Goal: Contribute content: Add original content to the website for others to see

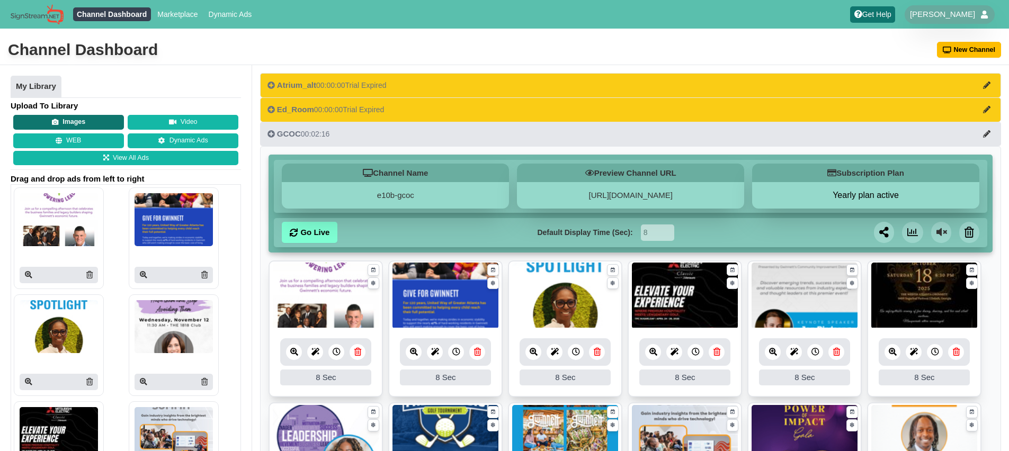
click at [87, 121] on button "Images" at bounding box center [68, 122] width 111 height 15
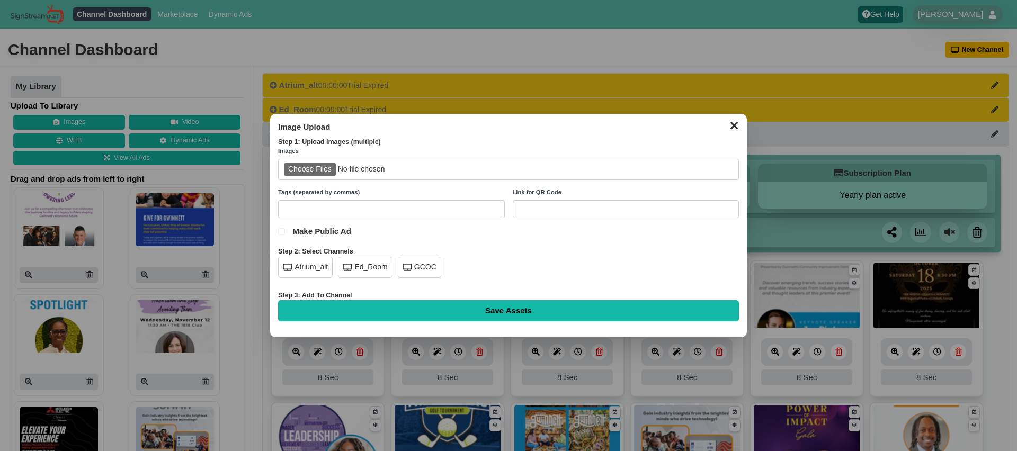
click at [313, 170] on input "file" at bounding box center [508, 170] width 461 height 22
type input "C:\fakepath\hr-series-oct.png"
click at [423, 267] on div "GCOC" at bounding box center [419, 267] width 43 height 21
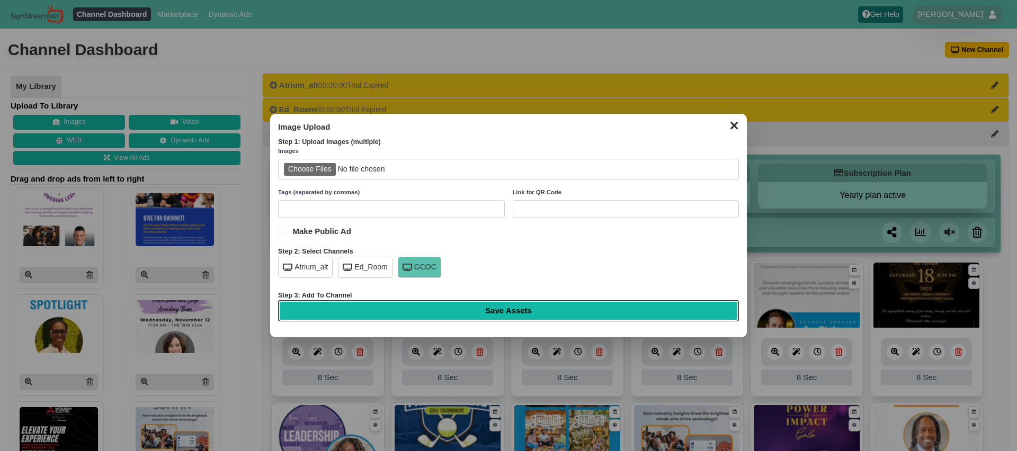
click at [488, 311] on input "Save Assets" at bounding box center [508, 310] width 461 height 21
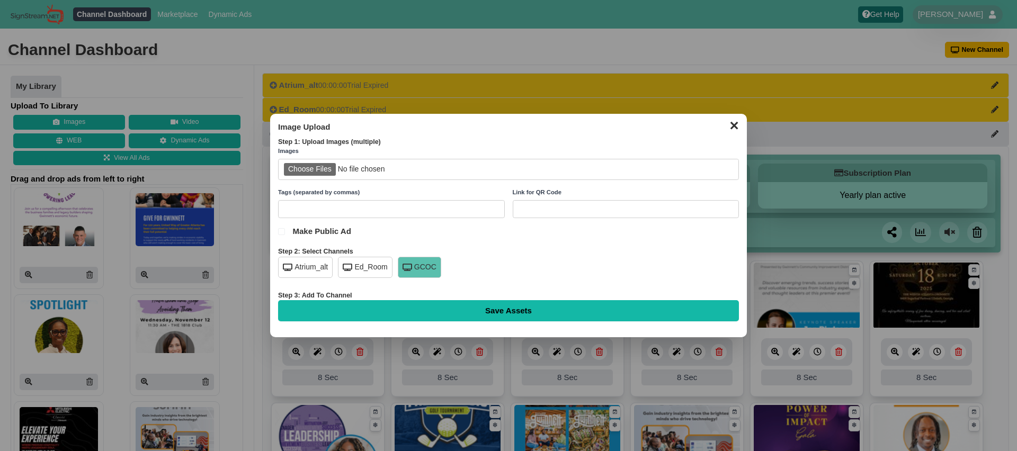
type input "Saving..."
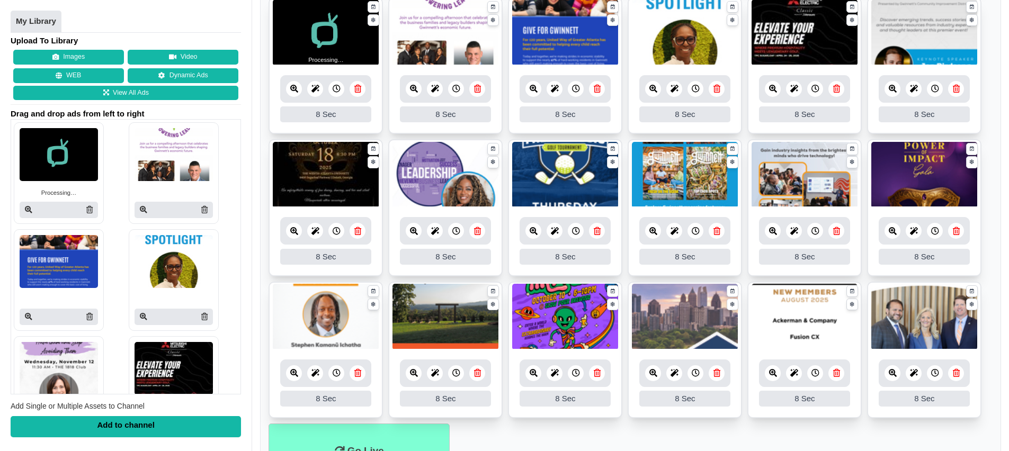
scroll to position [251, 0]
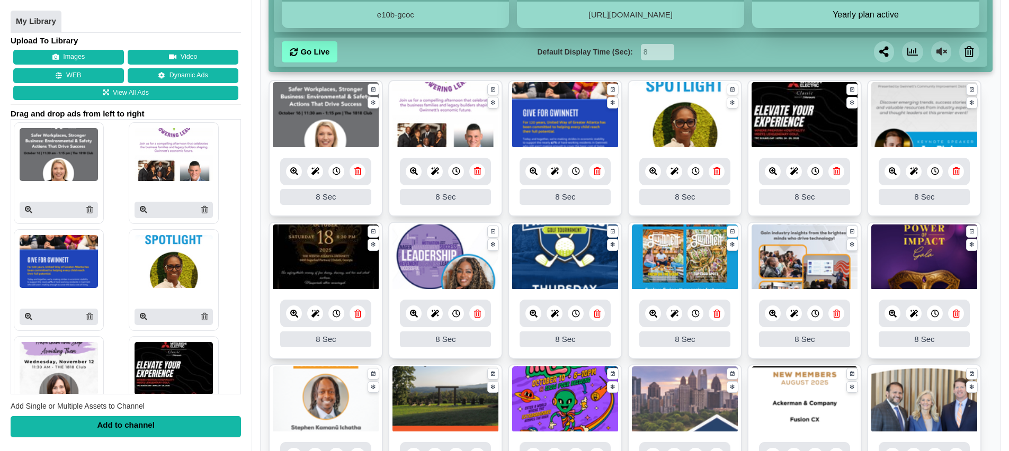
scroll to position [325, 0]
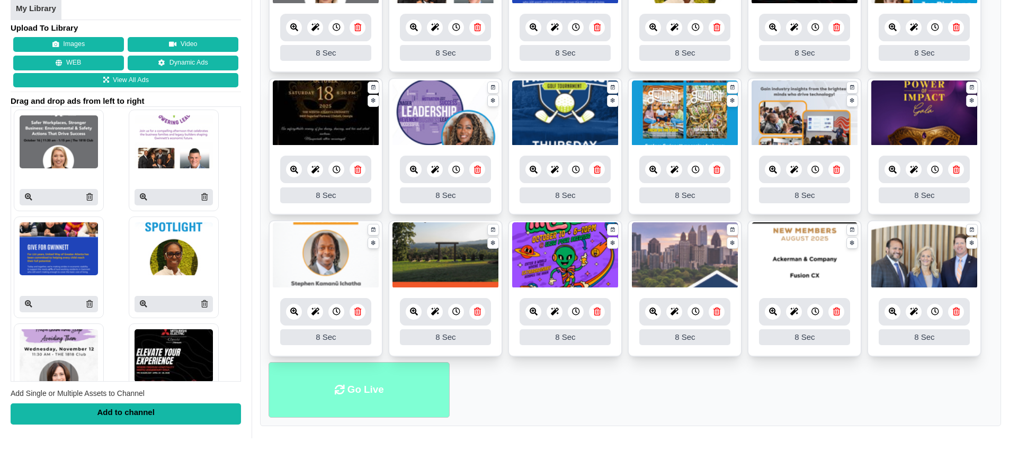
click at [378, 394] on li "Go Live" at bounding box center [359, 390] width 181 height 56
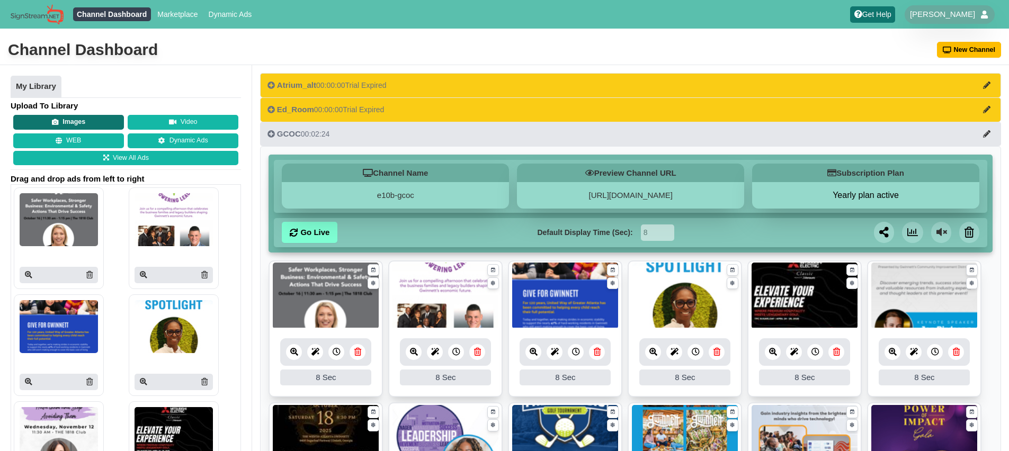
click at [78, 118] on button "Images" at bounding box center [68, 122] width 111 height 15
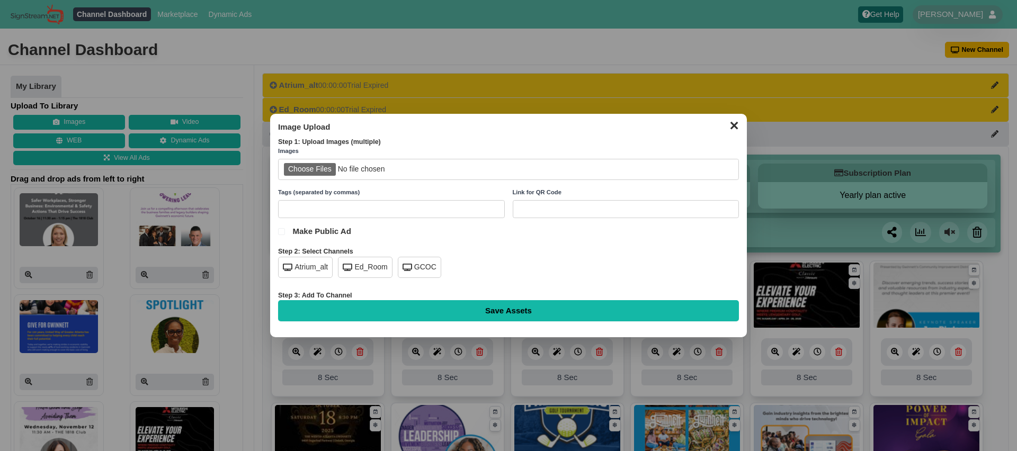
click at [315, 168] on input "file" at bounding box center [508, 170] width 461 height 22
type input "C:\fakepath\glow-nov.png"
click at [418, 271] on div "GCOC" at bounding box center [419, 267] width 43 height 21
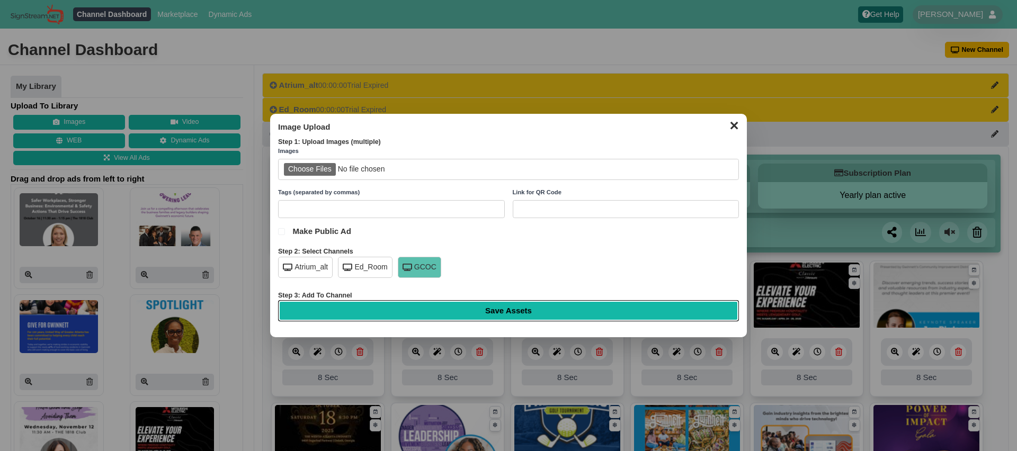
click at [467, 305] on input "Save Assets" at bounding box center [508, 310] width 461 height 21
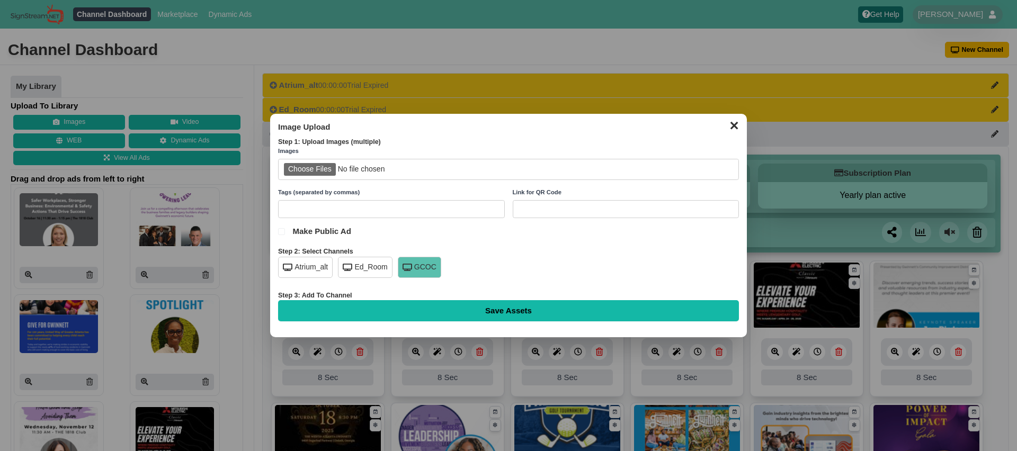
type input "Saving..."
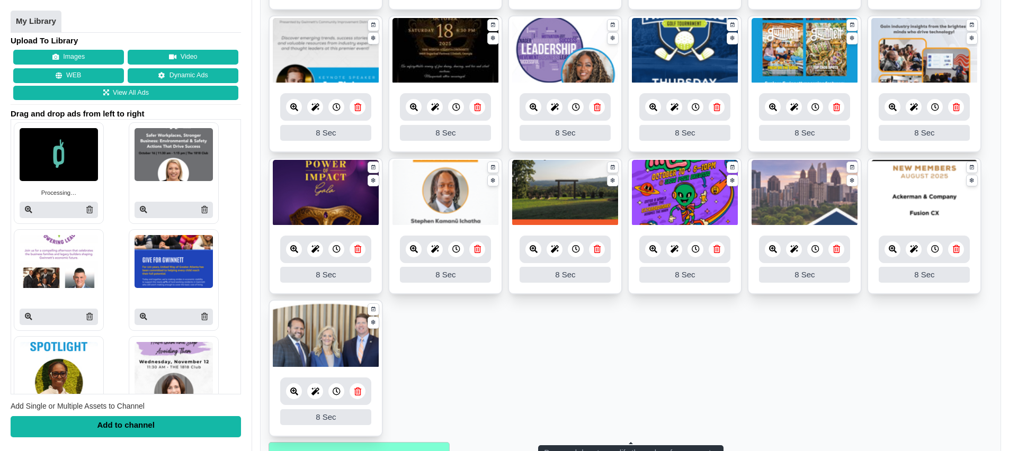
scroll to position [468, 0]
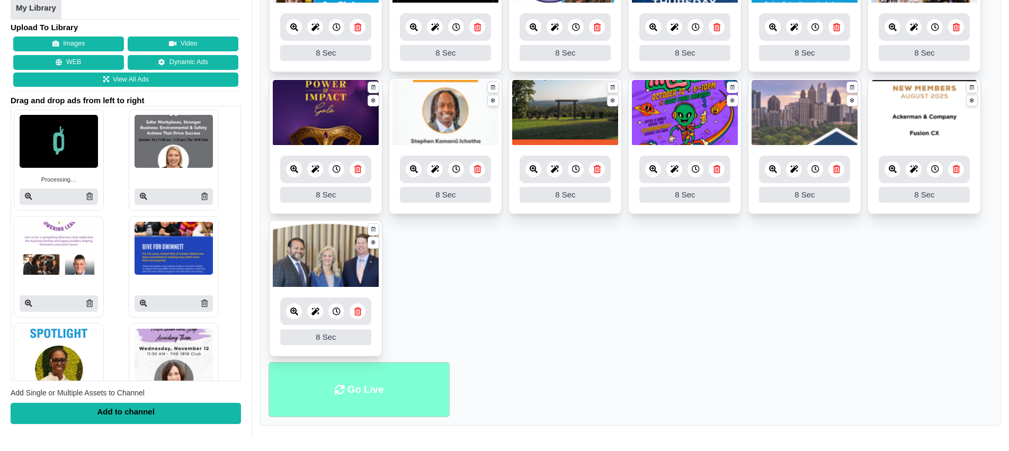
click at [356, 392] on li "Go Live" at bounding box center [359, 390] width 181 height 56
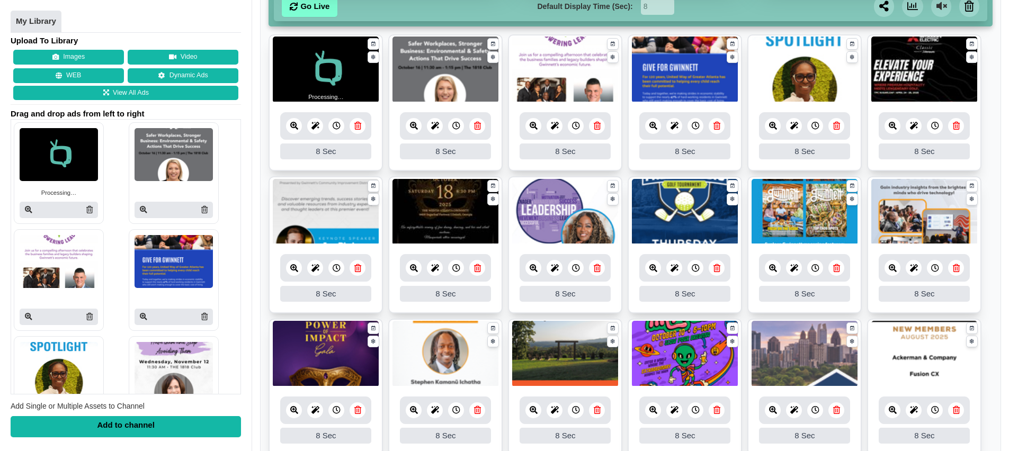
scroll to position [175, 0]
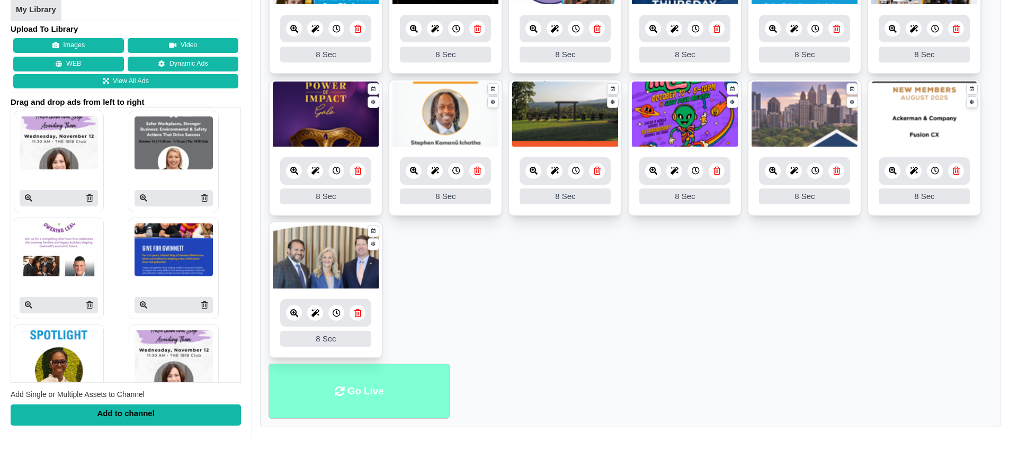
scroll to position [468, 0]
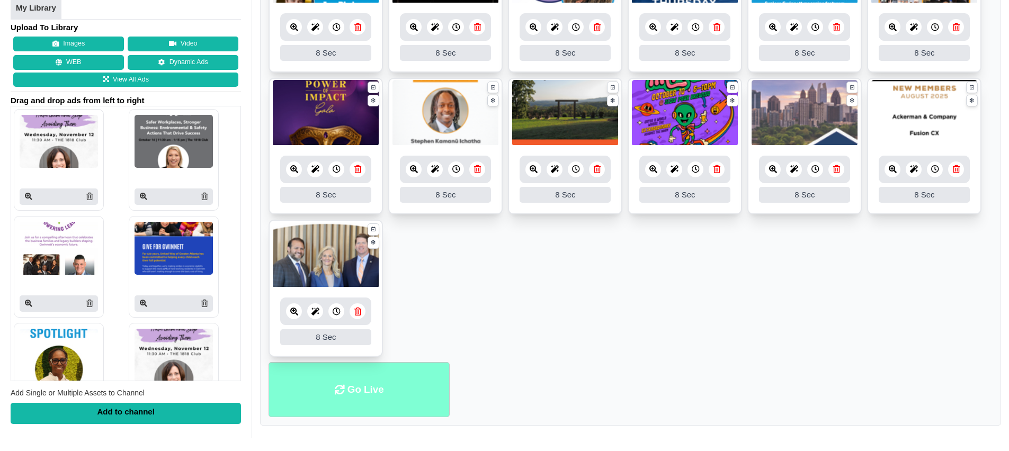
click at [359, 388] on li "Go Live" at bounding box center [359, 390] width 181 height 56
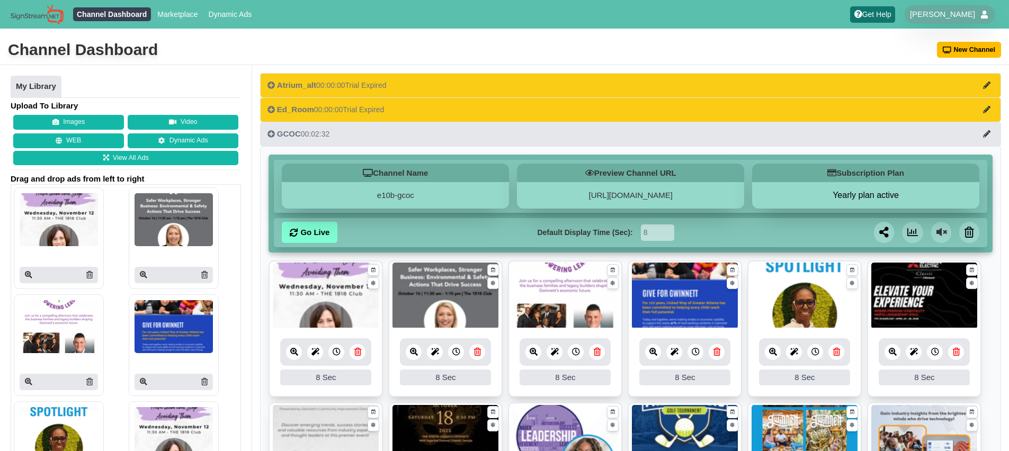
click at [52, 124] on icon at bounding box center [55, 122] width 7 height 7
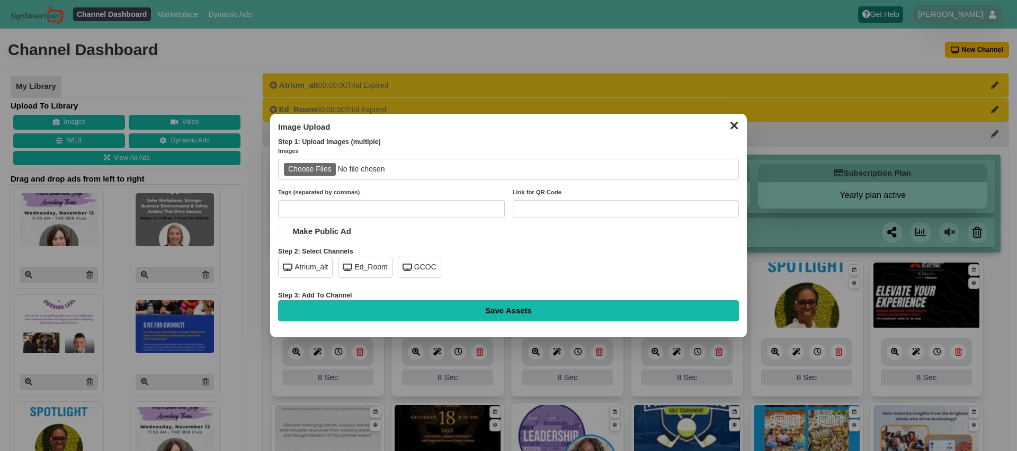
click at [320, 171] on input "file" at bounding box center [508, 170] width 461 height 22
